Goal: Transaction & Acquisition: Purchase product/service

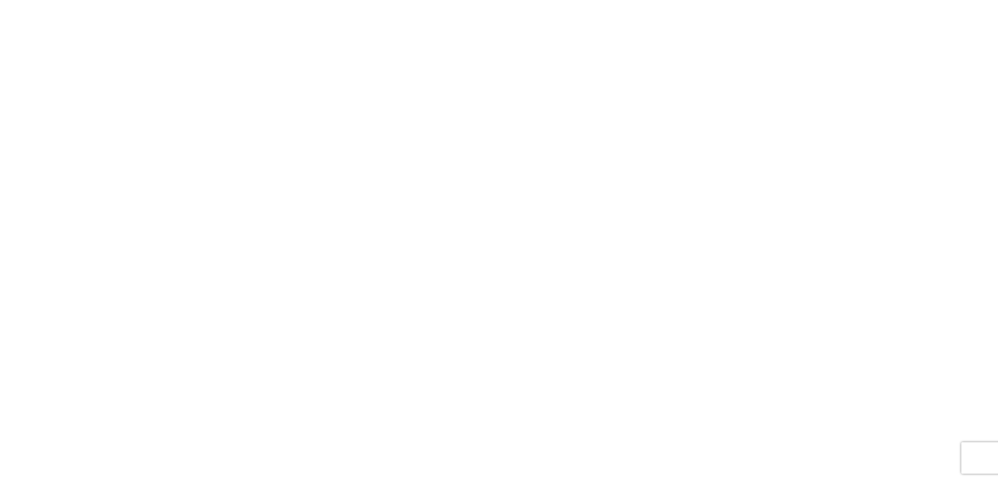
drag, startPoint x: 248, startPoint y: 368, endPoint x: 226, endPoint y: 369, distance: 21.5
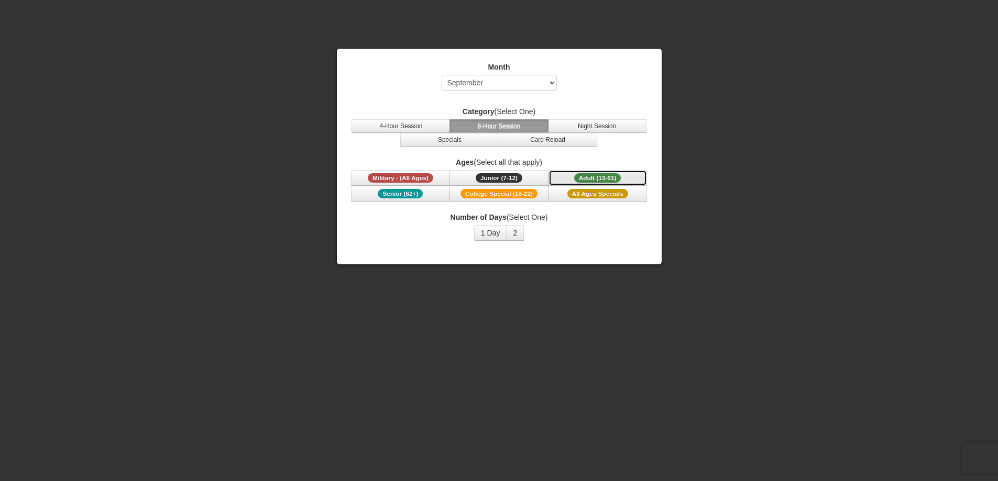
click at [580, 175] on span "Adult (13-61)" at bounding box center [597, 177] width 47 height 9
click at [524, 80] on select "Select September October November December January February March April May Jun…" at bounding box center [499, 83] width 115 height 16
click at [442, 75] on select "Select September October November December January February March April May Jun…" at bounding box center [499, 83] width 115 height 16
click at [422, 121] on button "4-Hour Session" at bounding box center [400, 126] width 98 height 14
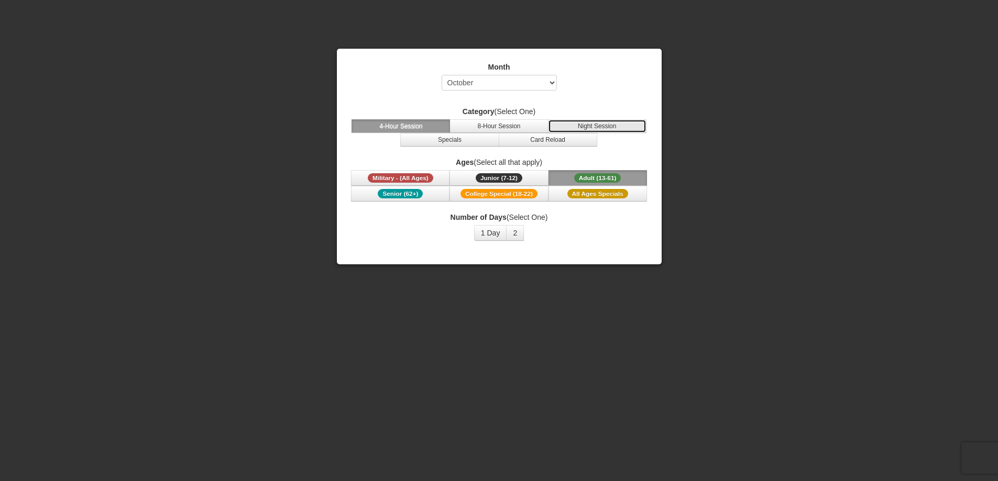
click at [596, 129] on button "Night Session" at bounding box center [597, 126] width 98 height 14
click at [586, 195] on span "All Ages Specials" at bounding box center [597, 193] width 61 height 9
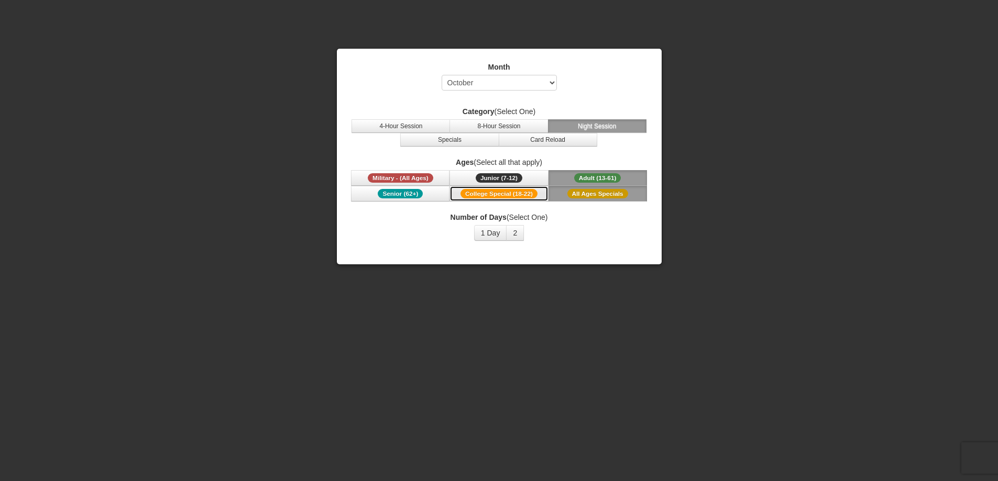
click at [519, 193] on span "College Special (18-22)" at bounding box center [498, 193] width 77 height 9
click at [400, 190] on span "Senior (62+)" at bounding box center [400, 193] width 45 height 9
click at [500, 83] on select "Select September October November December January February March April May Jun…" at bounding box center [499, 83] width 115 height 16
select select "7"
click at [442, 75] on select "Select September October November December January February March April May Jun…" at bounding box center [499, 83] width 115 height 16
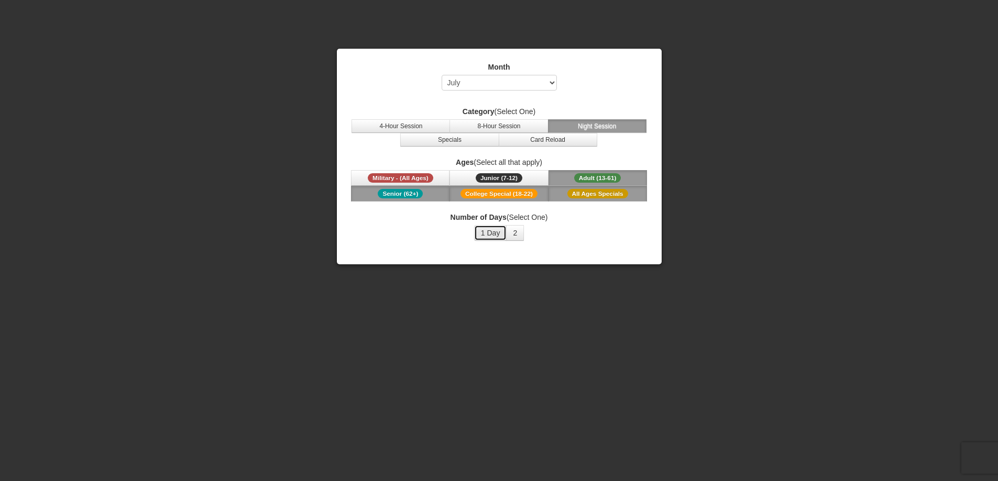
click at [483, 233] on button "1 Day" at bounding box center [490, 233] width 33 height 16
